Goal: Transaction & Acquisition: Subscribe to service/newsletter

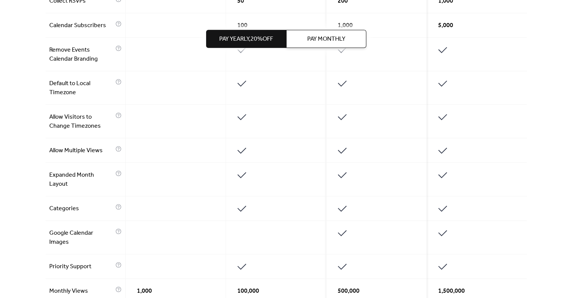
scroll to position [565, 0]
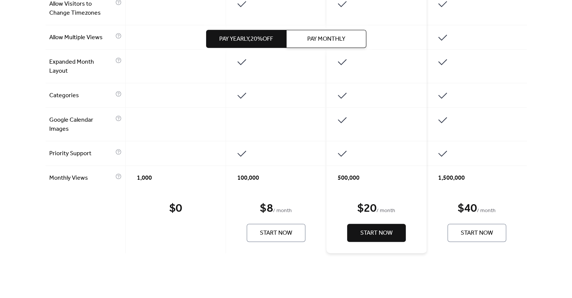
click at [172, 202] on div "$ 0" at bounding box center [175, 208] width 13 height 15
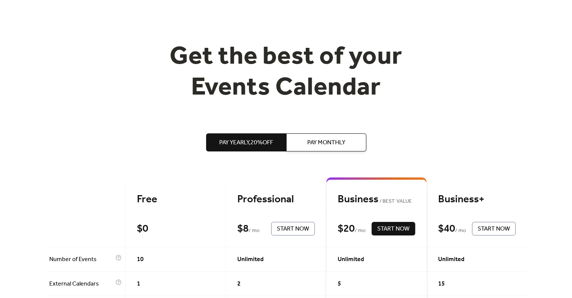
scroll to position [0, 0]
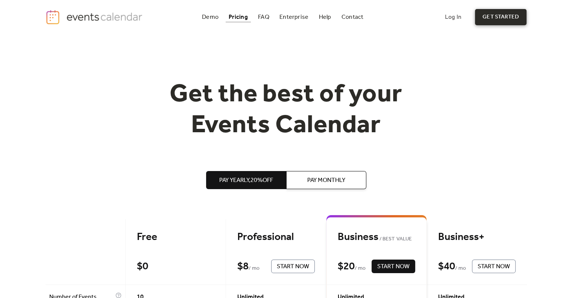
click at [492, 20] on link "get started" at bounding box center [501, 17] width 52 height 16
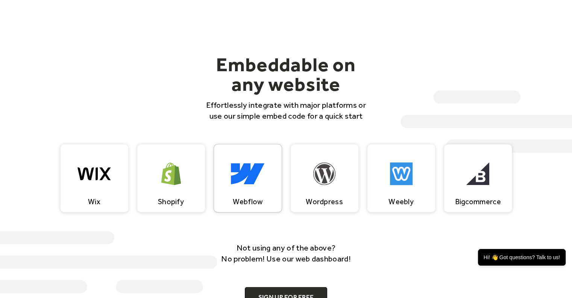
scroll to position [677, 0]
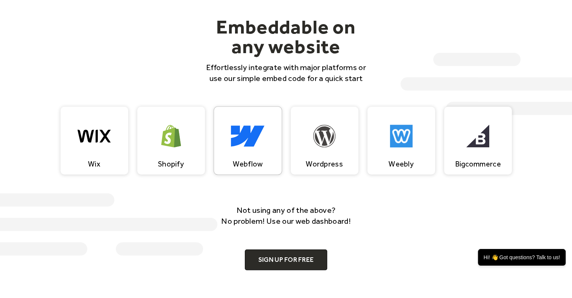
click at [263, 141] on img at bounding box center [247, 136] width 33 height 23
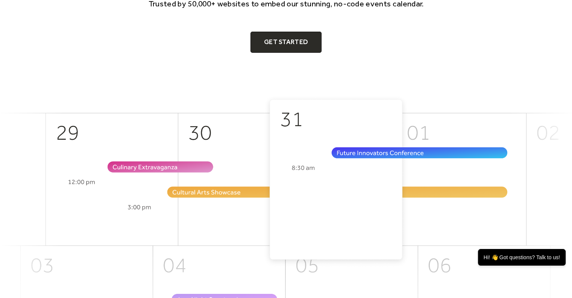
scroll to position [0, 0]
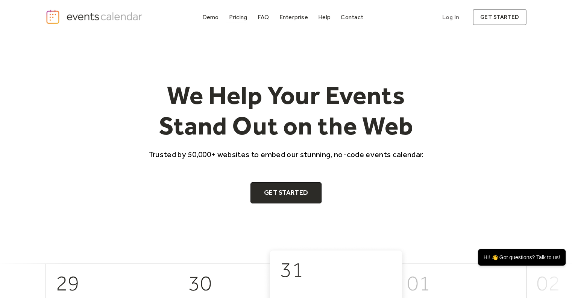
click at [243, 15] on div "Pricing" at bounding box center [238, 17] width 18 height 4
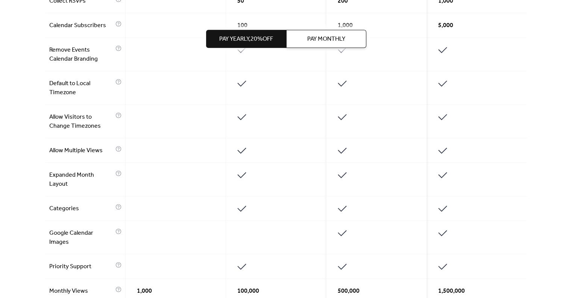
scroll to position [640, 0]
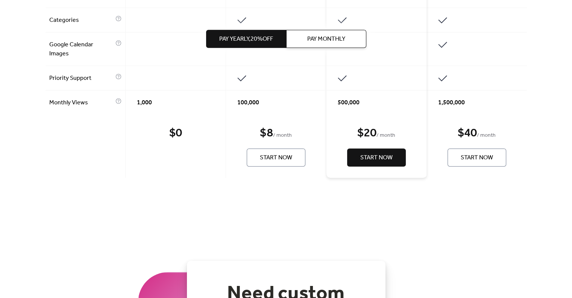
click at [282, 157] on span "Start Now" at bounding box center [276, 157] width 32 height 9
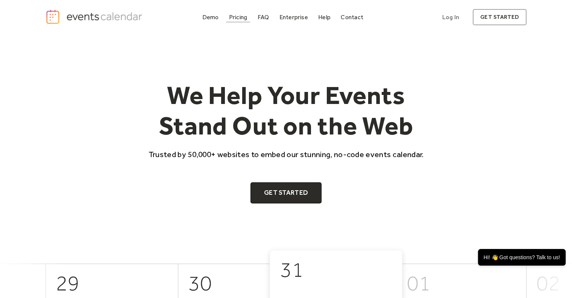
click at [245, 17] on div "Pricing" at bounding box center [238, 17] width 18 height 4
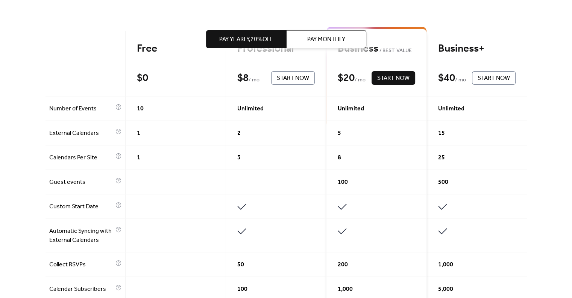
scroll to position [151, 0]
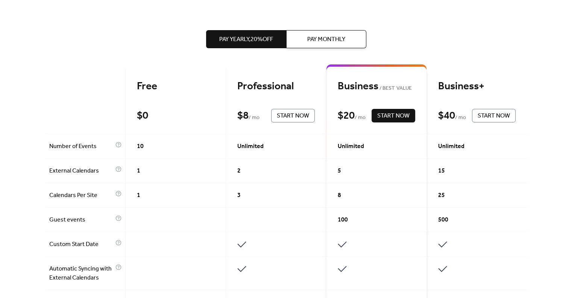
click at [521, 219] on div "500" at bounding box center [477, 219] width 100 height 24
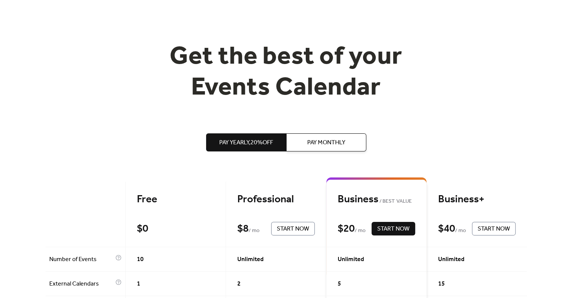
scroll to position [0, 0]
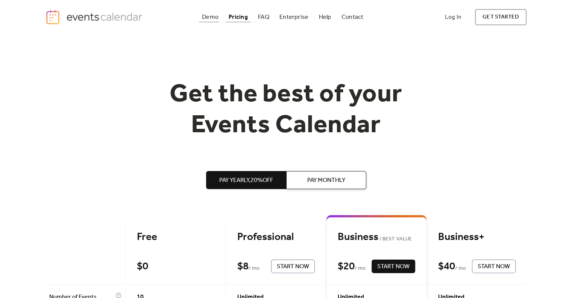
click at [215, 19] on div "Demo" at bounding box center [210, 17] width 17 height 4
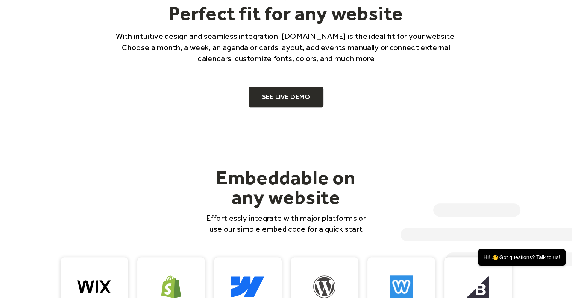
scroll to position [753, 0]
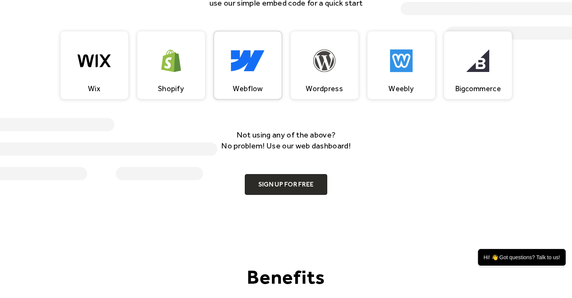
click at [261, 85] on div "Webflow" at bounding box center [248, 88] width 30 height 9
